Goal: Information Seeking & Learning: Learn about a topic

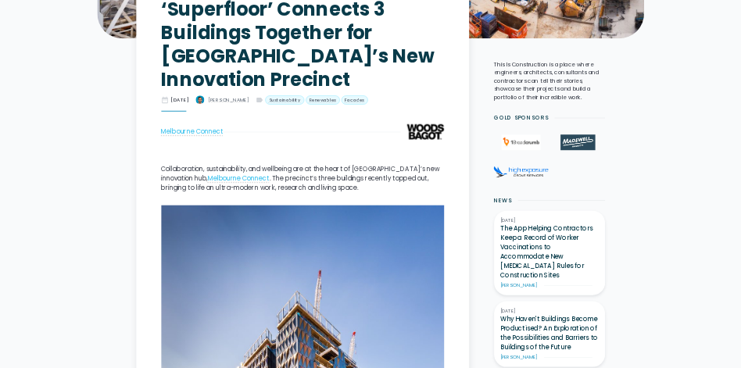
scroll to position [782, 0]
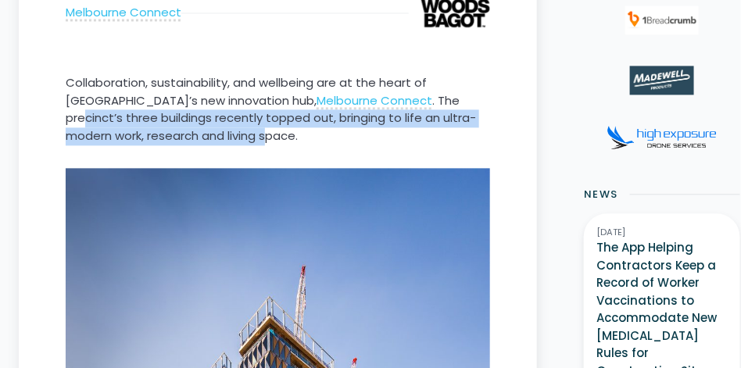
drag, startPoint x: 320, startPoint y: 299, endPoint x: 321, endPoint y: 266, distance: 32.9
click at [321, 145] on p "Collaboration, sustainability, and wellbeing are at the heart of [GEOGRAPHIC_DA…" at bounding box center [278, 109] width 424 height 70
drag, startPoint x: 321, startPoint y: 266, endPoint x: 352, endPoint y: 285, distance: 36.9
click at [352, 145] on p "Collaboration, sustainability, and wellbeing are at the heart of [GEOGRAPHIC_DA…" at bounding box center [278, 109] width 424 height 70
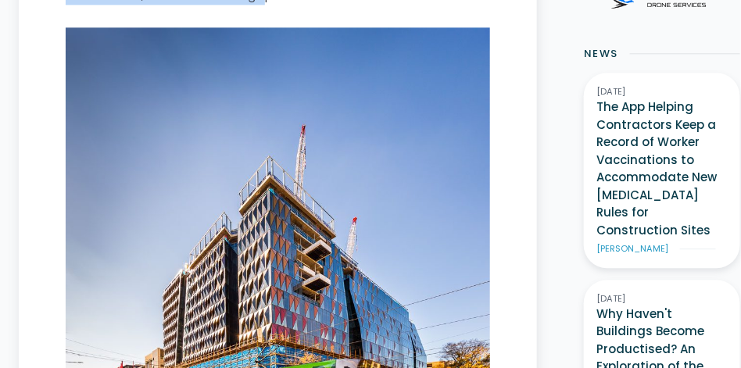
scroll to position [1107, 0]
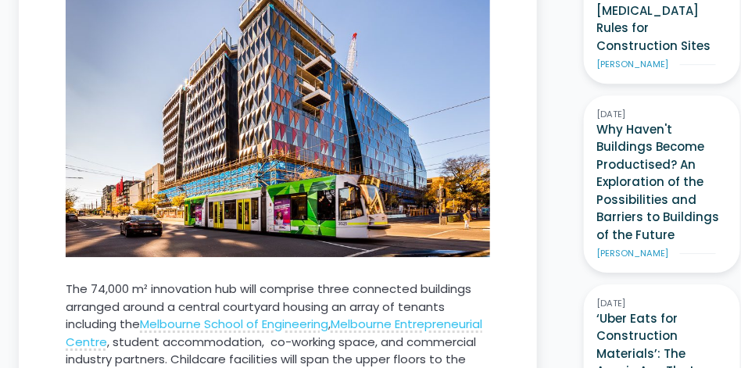
click at [253, 190] on img at bounding box center [278, 50] width 424 height 414
click at [238, 209] on img at bounding box center [278, 50] width 424 height 414
click at [242, 184] on img at bounding box center [278, 50] width 424 height 414
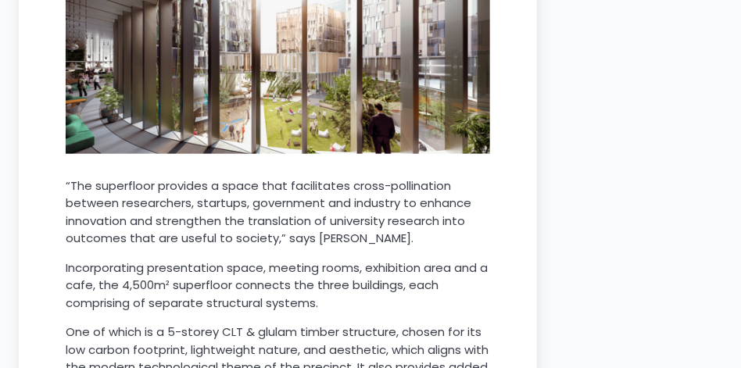
scroll to position [4754, 0]
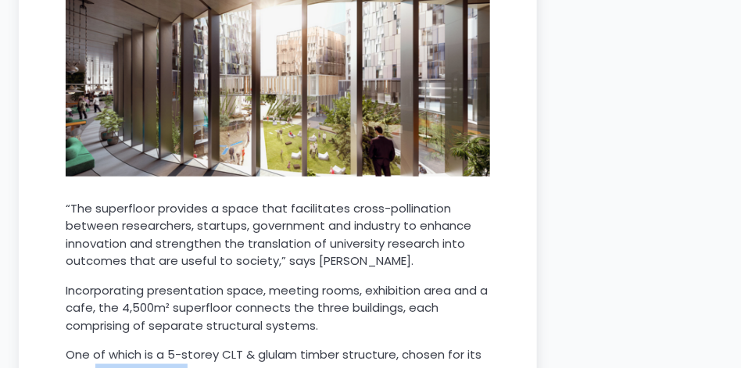
drag, startPoint x: 233, startPoint y: 62, endPoint x: 331, endPoint y: 63, distance: 98.5
drag, startPoint x: 80, startPoint y: 81, endPoint x: 222, endPoint y: 86, distance: 142.4
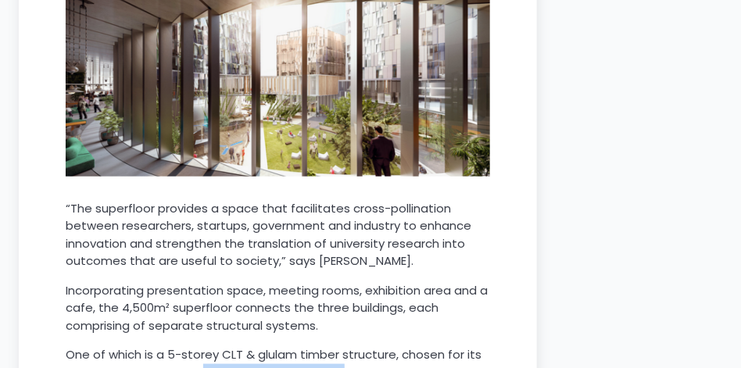
drag, startPoint x: 90, startPoint y: 101, endPoint x: 236, endPoint y: 116, distance: 147.0
drag, startPoint x: 89, startPoint y: 100, endPoint x: 237, endPoint y: 137, distance: 152.2
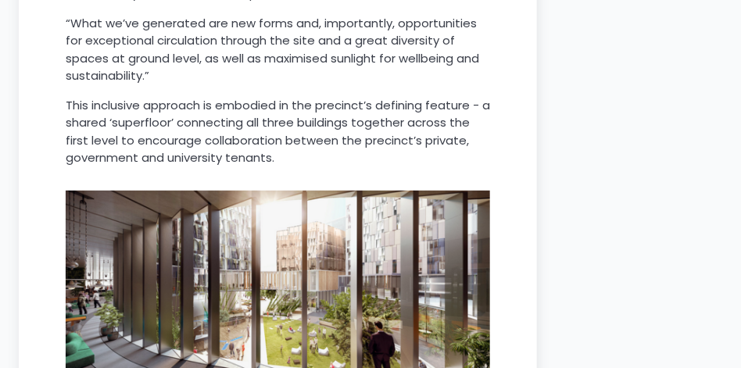
scroll to position [4428, 0]
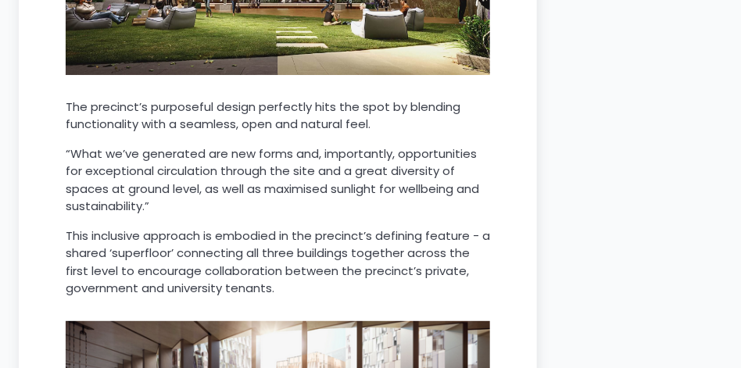
drag, startPoint x: 123, startPoint y: 174, endPoint x: 269, endPoint y: 173, distance: 145.4
drag, startPoint x: 112, startPoint y: 194, endPoint x: 210, endPoint y: 195, distance: 98.5
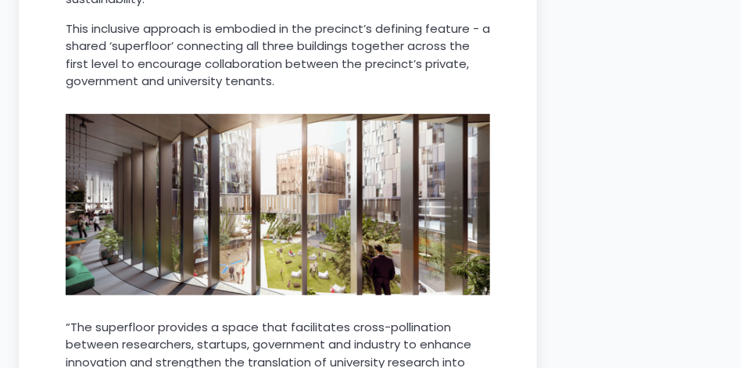
scroll to position [4689, 0]
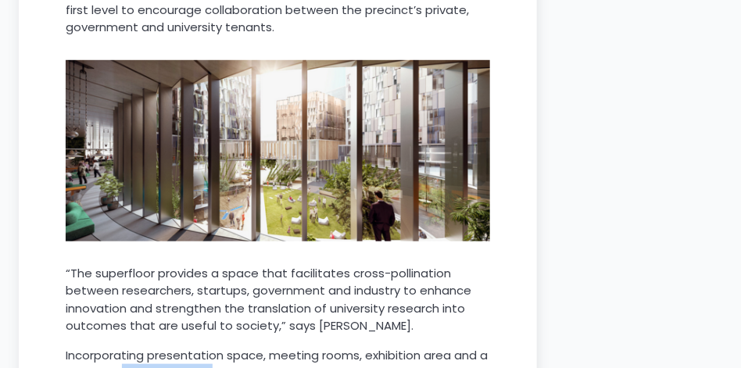
drag, startPoint x: 246, startPoint y: 45, endPoint x: 340, endPoint y: 45, distance: 93.8
click at [340, 347] on p "Incorporating presentation space, meeting rooms, exhibition area and a cafe, th…" at bounding box center [278, 373] width 424 height 53
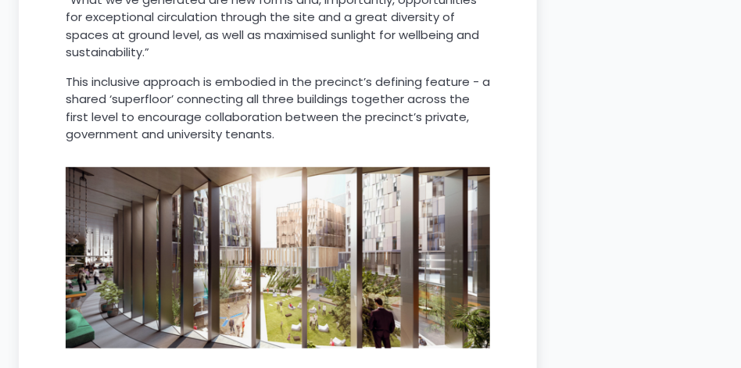
scroll to position [4559, 0]
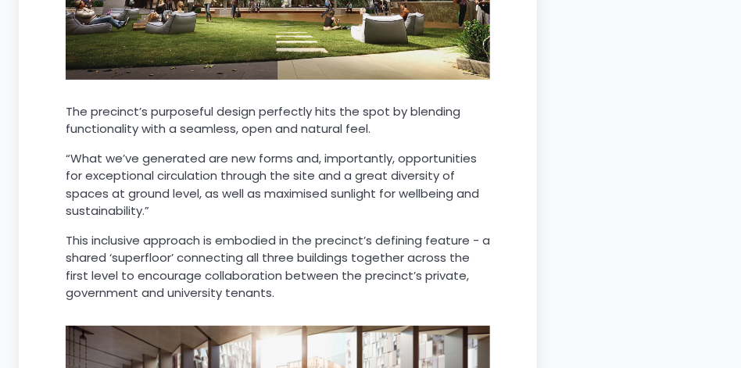
scroll to position [4494, 0]
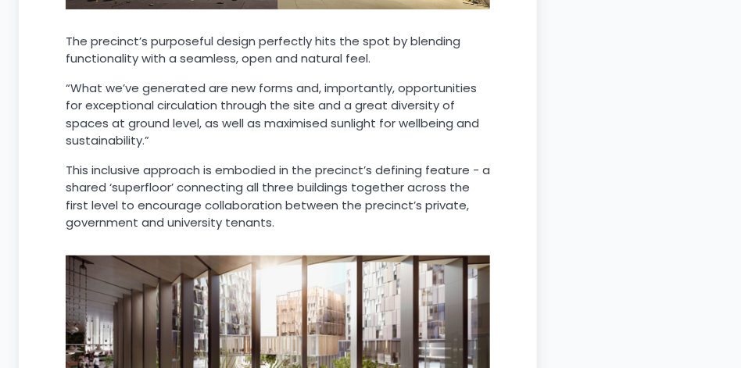
drag, startPoint x: 71, startPoint y: 127, endPoint x: 194, endPoint y: 139, distance: 123.3
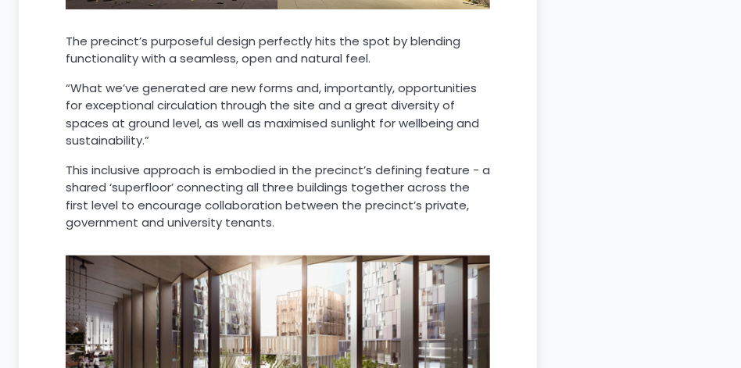
drag, startPoint x: 67, startPoint y: 124, endPoint x: 381, endPoint y: 148, distance: 314.3
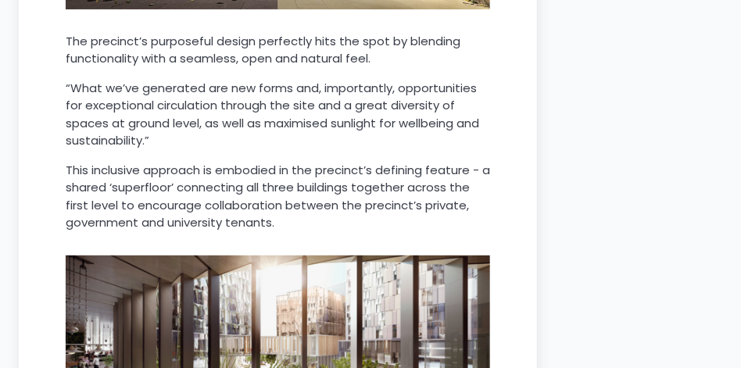
drag, startPoint x: 89, startPoint y: 177, endPoint x: 194, endPoint y: 177, distance: 104.7
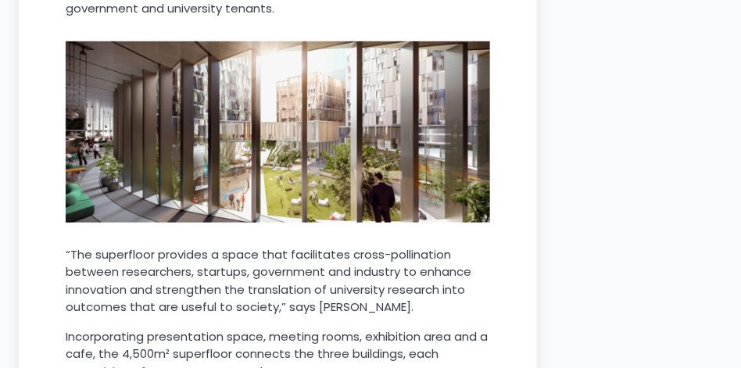
scroll to position [4689, 0]
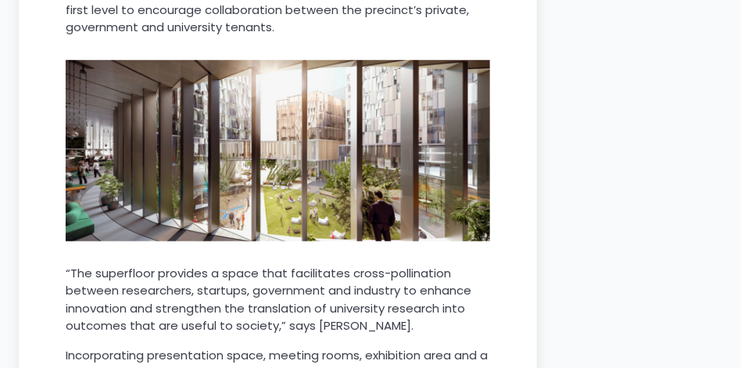
drag, startPoint x: 145, startPoint y: 181, endPoint x: 267, endPoint y: 190, distance: 121.5
drag, startPoint x: 188, startPoint y: 183, endPoint x: 268, endPoint y: 181, distance: 79.7
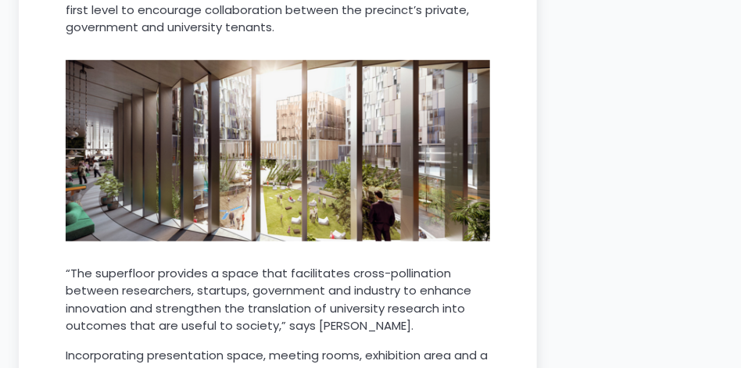
drag, startPoint x: 277, startPoint y: 181, endPoint x: 92, endPoint y: 195, distance: 185.8
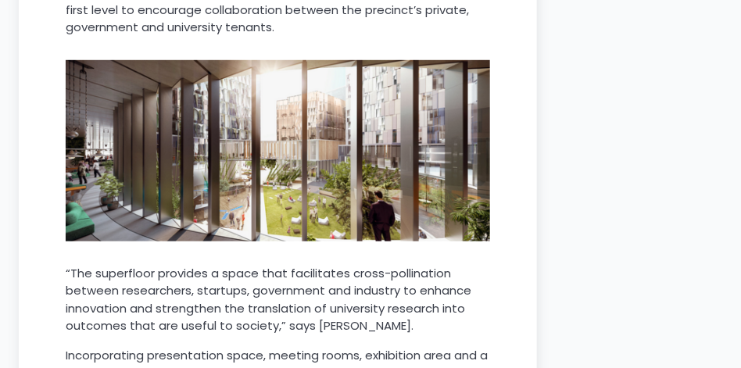
drag, startPoint x: 125, startPoint y: 201, endPoint x: 211, endPoint y: 201, distance: 86.0
drag, startPoint x: 147, startPoint y: 197, endPoint x: 234, endPoint y: 195, distance: 86.8
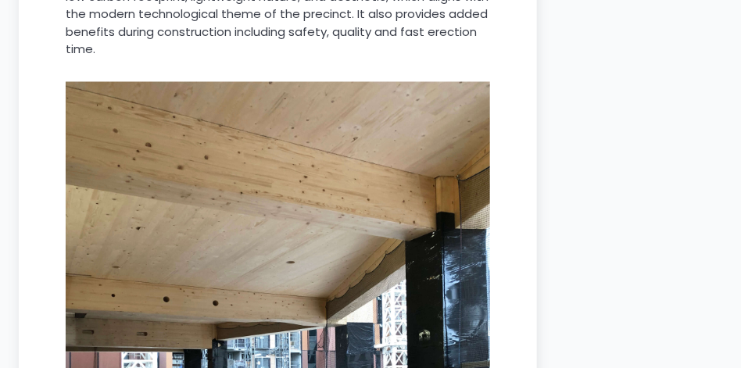
scroll to position [5145, 0]
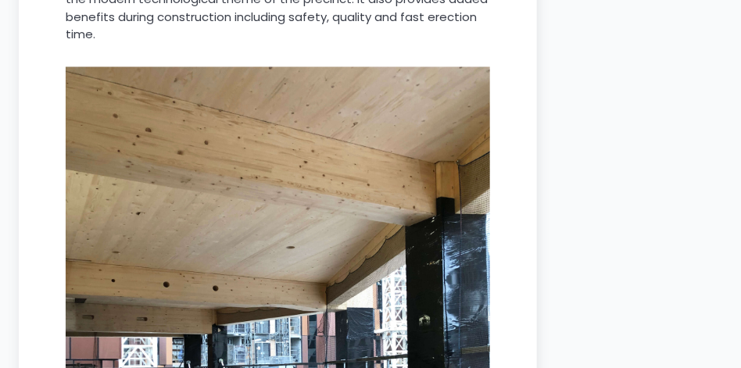
drag, startPoint x: 66, startPoint y: 215, endPoint x: 238, endPoint y: 218, distance: 172.8
drag, startPoint x: 122, startPoint y: 213, endPoint x: 227, endPoint y: 213, distance: 104.7
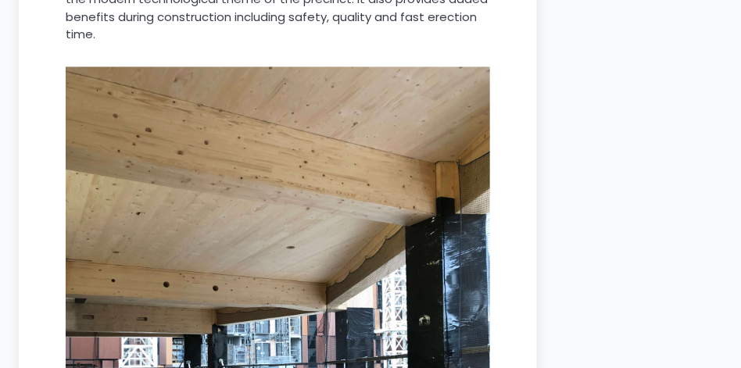
drag, startPoint x: 66, startPoint y: 214, endPoint x: 184, endPoint y: 225, distance: 117.7
drag, startPoint x: 66, startPoint y: 232, endPoint x: 211, endPoint y: 234, distance: 144.6
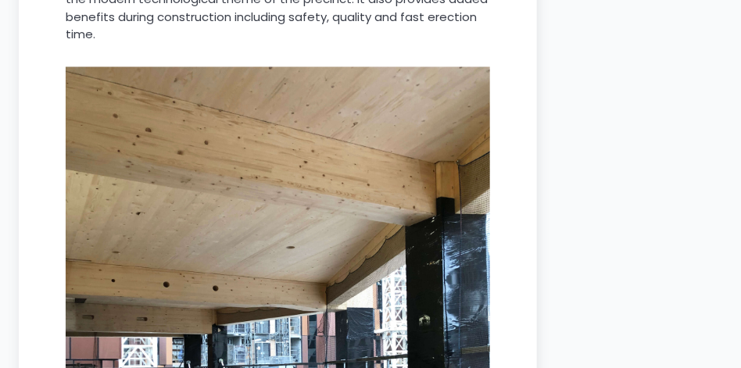
drag, startPoint x: 282, startPoint y: 214, endPoint x: 215, endPoint y: 235, distance: 70.5
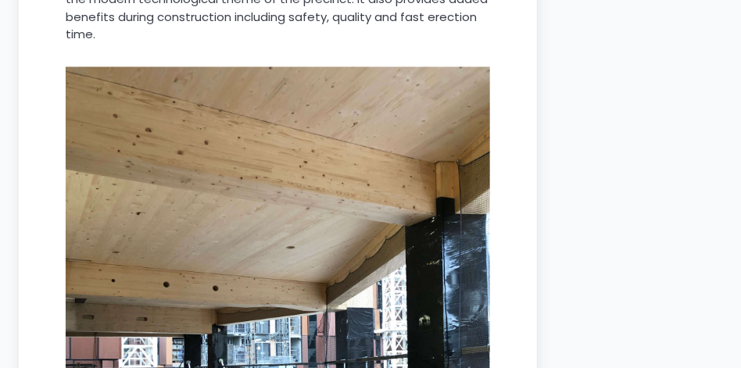
drag, startPoint x: 80, startPoint y: 232, endPoint x: 143, endPoint y: 233, distance: 63.3
drag, startPoint x: 154, startPoint y: 234, endPoint x: 304, endPoint y: 233, distance: 150.1
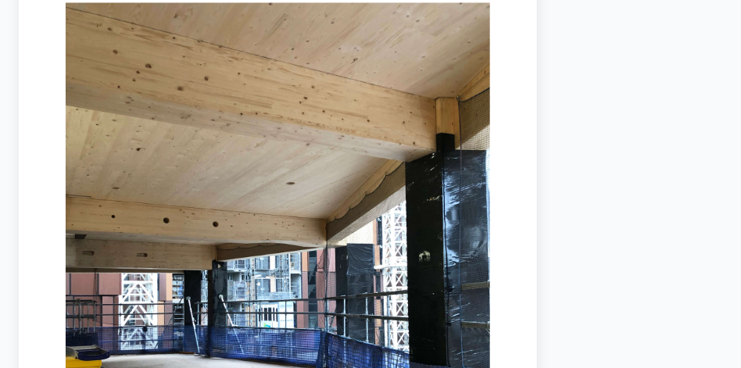
drag, startPoint x: 119, startPoint y: 185, endPoint x: 263, endPoint y: 181, distance: 143.9
drag, startPoint x: 71, startPoint y: 188, endPoint x: 174, endPoint y: 195, distance: 102.7
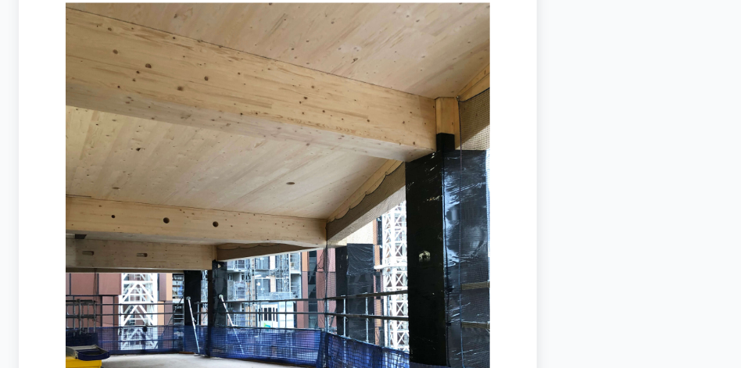
drag, startPoint x: 78, startPoint y: 198, endPoint x: 268, endPoint y: 196, distance: 189.9
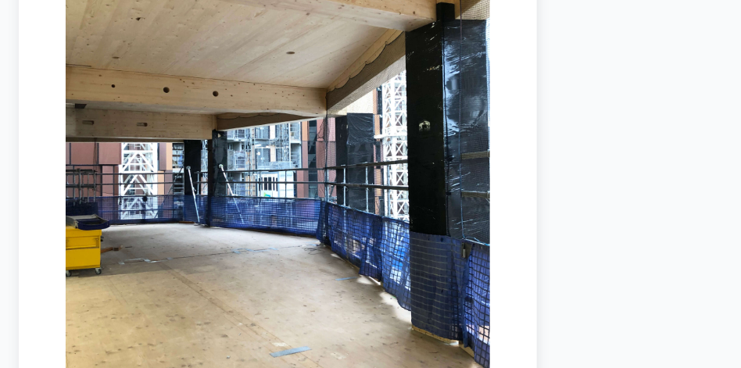
scroll to position [5471, 0]
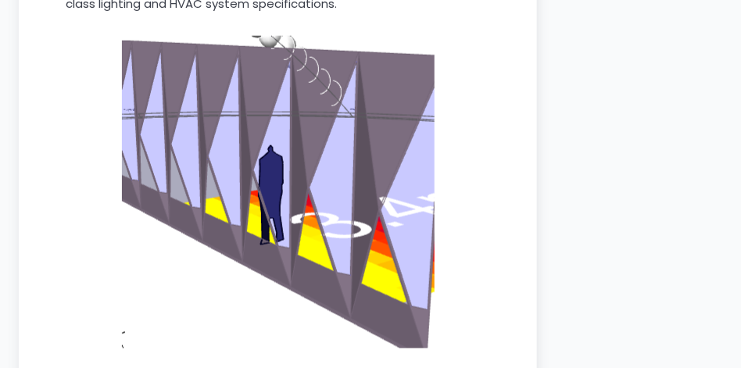
scroll to position [7881, 0]
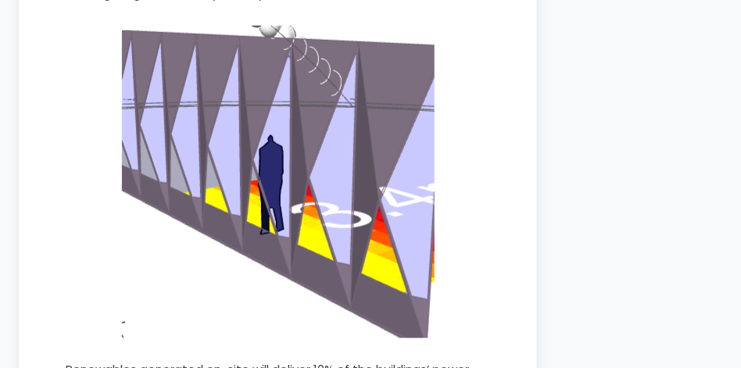
drag, startPoint x: 170, startPoint y: 164, endPoint x: 290, endPoint y: 169, distance: 119.7
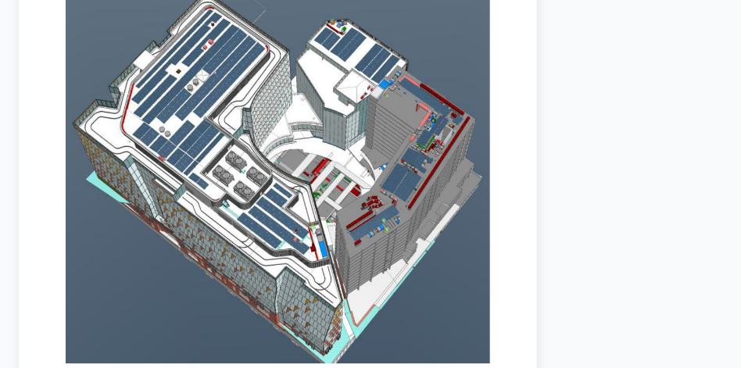
scroll to position [8336, 0]
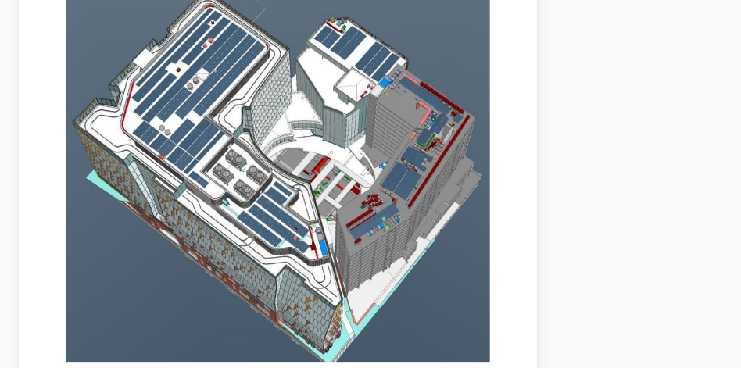
drag, startPoint x: 97, startPoint y: 184, endPoint x: 228, endPoint y: 211, distance: 134.0
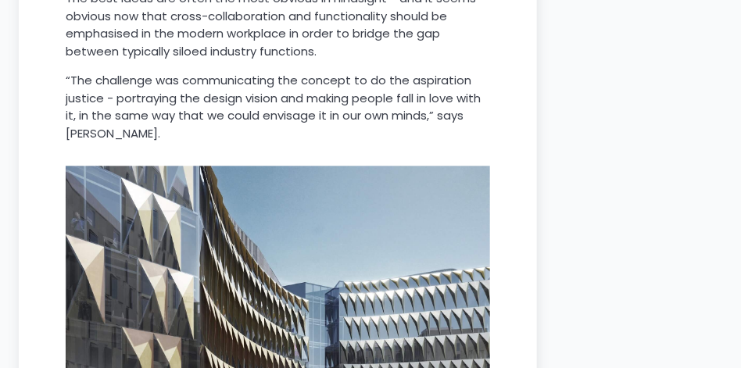
scroll to position [9770, 0]
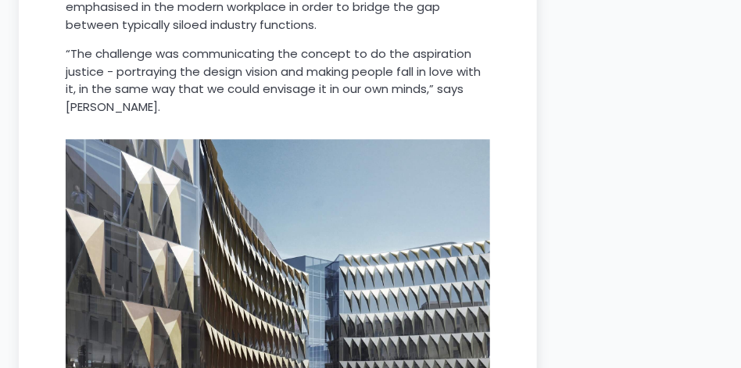
drag, startPoint x: 119, startPoint y: 114, endPoint x: 235, endPoint y: 182, distance: 134.9
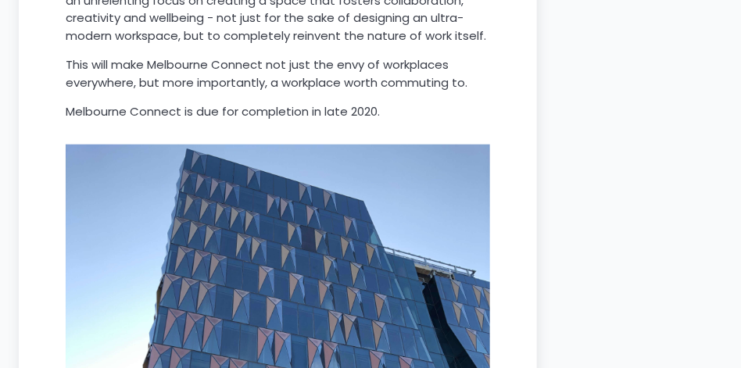
scroll to position [10681, 0]
drag, startPoint x: 127, startPoint y: 288, endPoint x: 269, endPoint y: 295, distance: 142.4
drag, startPoint x: 211, startPoint y: 286, endPoint x: 295, endPoint y: 295, distance: 84.2
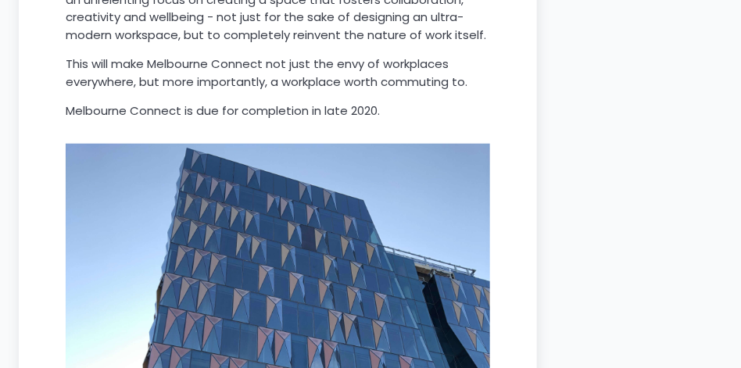
drag, startPoint x: 153, startPoint y: 317, endPoint x: 302, endPoint y: 319, distance: 148.5
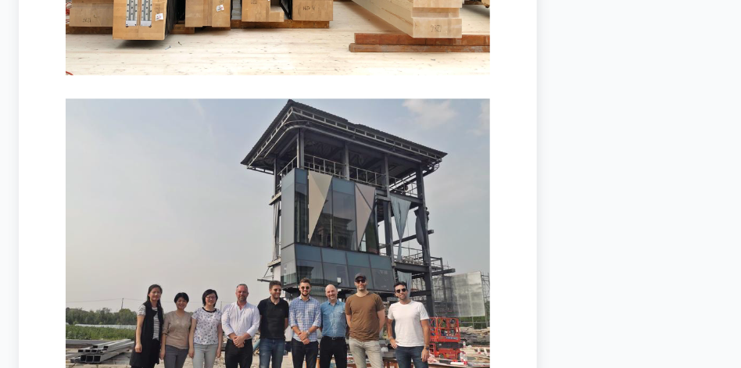
scroll to position [15843, 0]
